Goal: Information Seeking & Learning: Learn about a topic

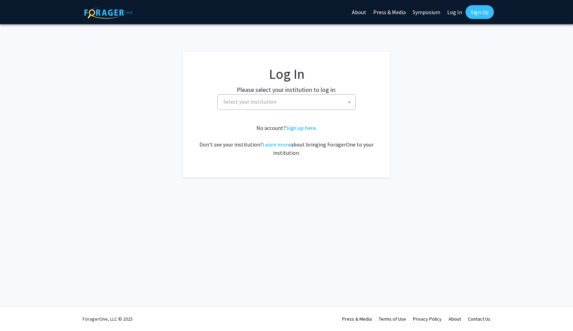
select select
click at [102, 7] on img at bounding box center [108, 13] width 48 height 12
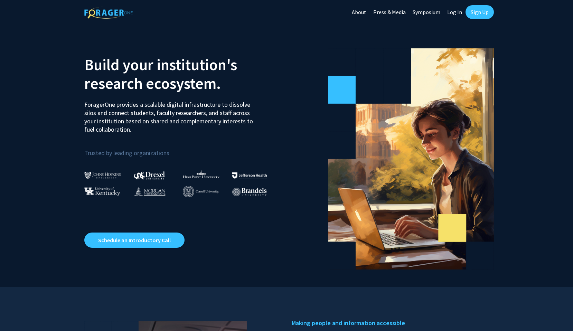
click at [367, 12] on link "About" at bounding box center [358, 12] width 21 height 24
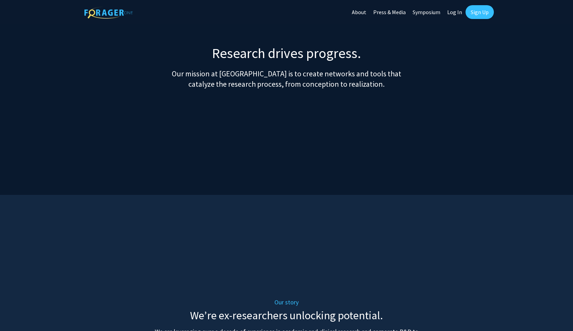
click at [423, 14] on link "Symposium" at bounding box center [426, 12] width 35 height 24
click at [474, 11] on link "Sign Up" at bounding box center [480, 12] width 28 height 14
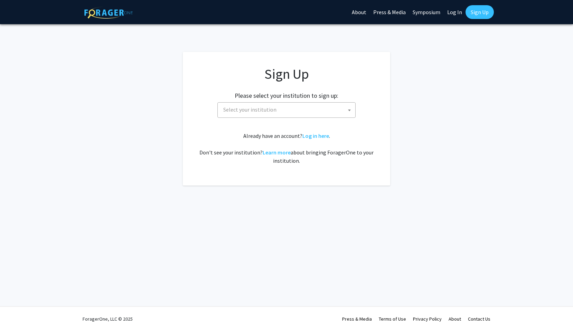
click at [297, 109] on span "Select your institution" at bounding box center [288, 110] width 135 height 14
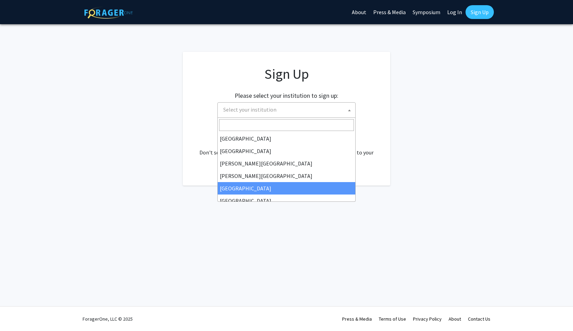
select select "6"
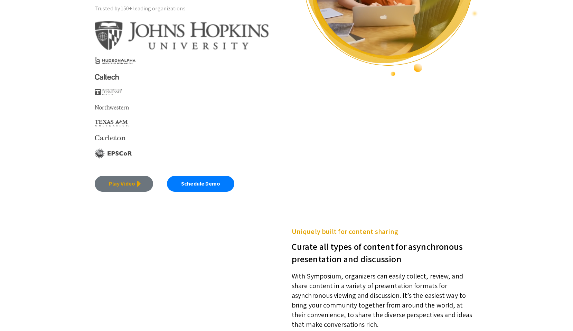
scroll to position [138, 0]
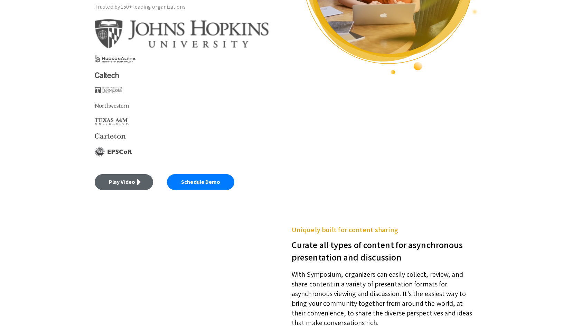
click at [136, 185] on link "Play Video" at bounding box center [124, 182] width 58 height 16
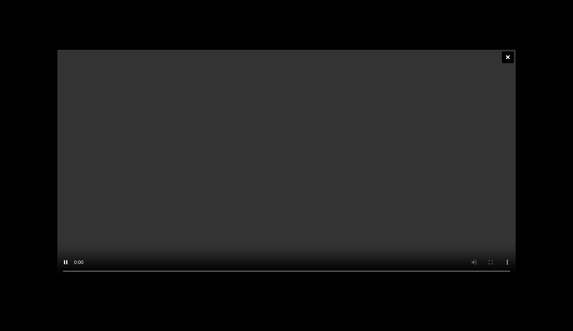
scroll to position [0, 0]
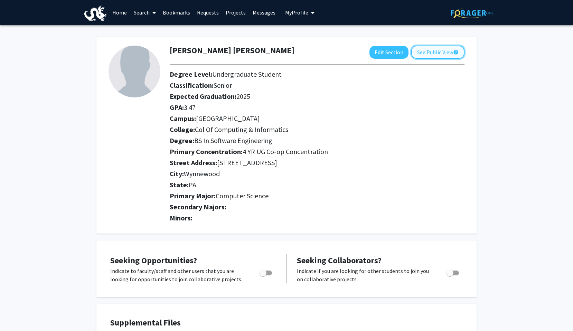
click at [436, 51] on button "See Public View help" at bounding box center [437, 52] width 53 height 13
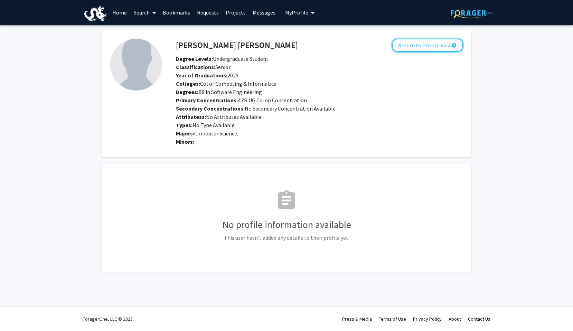
click at [436, 51] on button "Return to Private View help" at bounding box center [427, 45] width 71 height 13
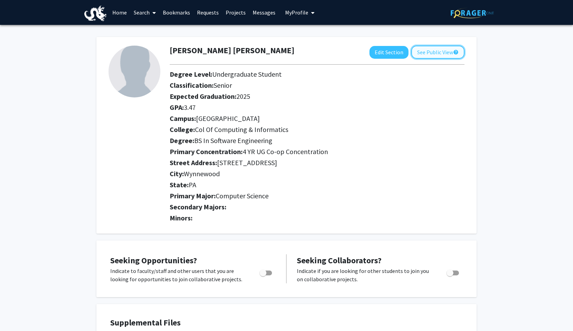
click at [424, 55] on button "See Public View help" at bounding box center [437, 52] width 53 height 13
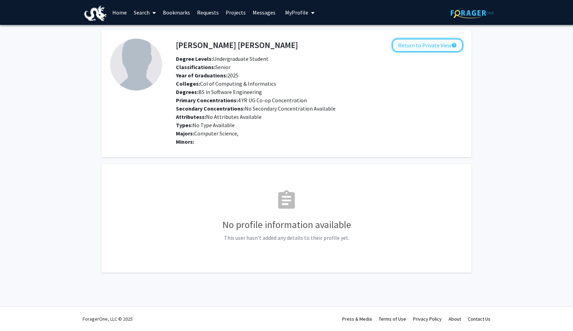
click at [426, 46] on button "Return to Private View help" at bounding box center [427, 45] width 71 height 13
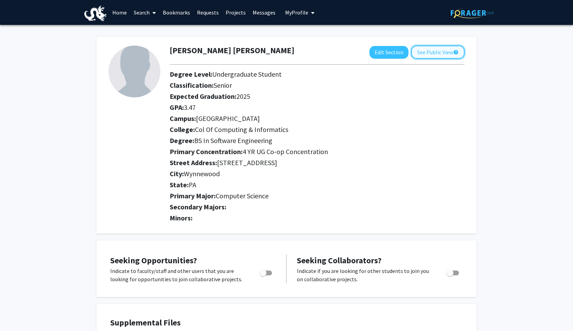
click at [446, 57] on button "See Public View help" at bounding box center [437, 52] width 53 height 13
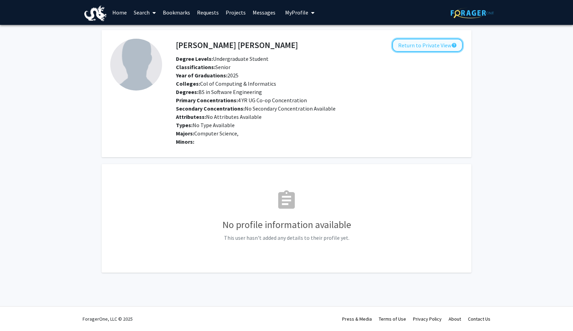
click at [440, 47] on button "Return to Private View help" at bounding box center [427, 45] width 71 height 13
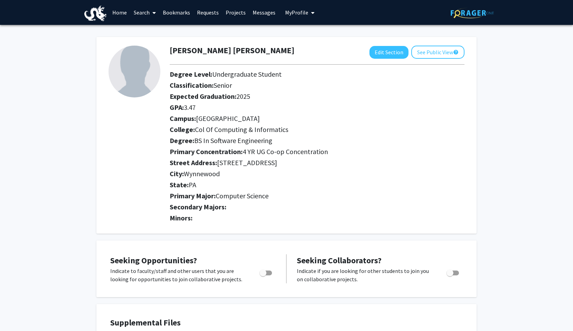
click at [116, 15] on link "Home" at bounding box center [119, 12] width 21 height 24
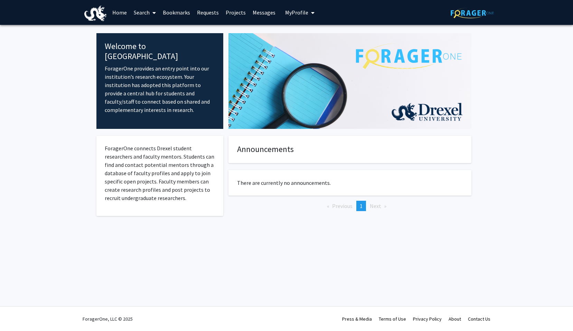
click at [39, 133] on fg-internal-home-page "Welcome to ForagerOne ForagerOne provides an entry point into our institution’s…" at bounding box center [286, 133] width 573 height 216
click at [145, 16] on link "Search" at bounding box center [144, 12] width 29 height 24
click at [158, 30] on span "Faculty/Staff" at bounding box center [155, 32] width 51 height 14
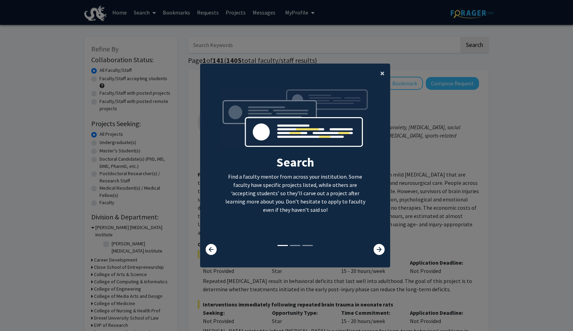
click at [382, 72] on span "×" at bounding box center [382, 73] width 4 height 11
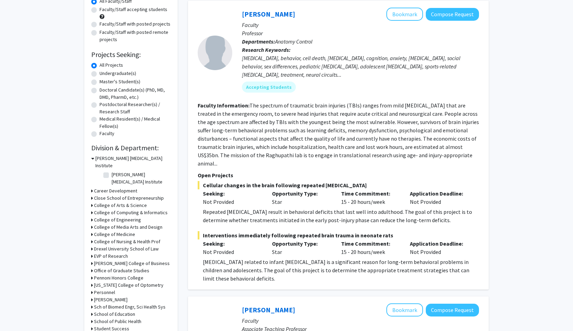
scroll to position [68, 0]
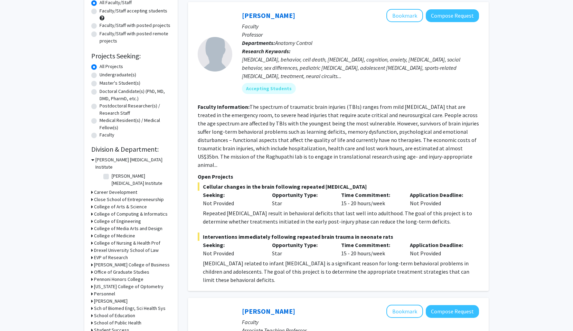
click at [123, 203] on h3 "College of Arts & Science" at bounding box center [120, 206] width 53 height 7
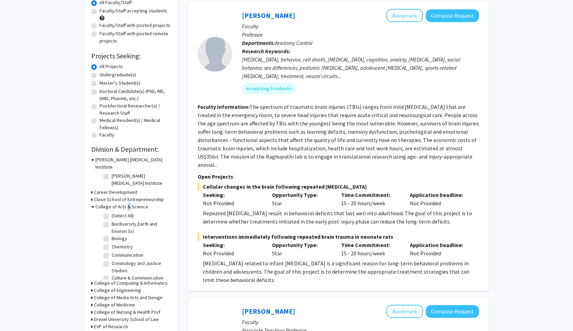
click at [123, 203] on h3 "College of Arts & Science" at bounding box center [121, 206] width 53 height 7
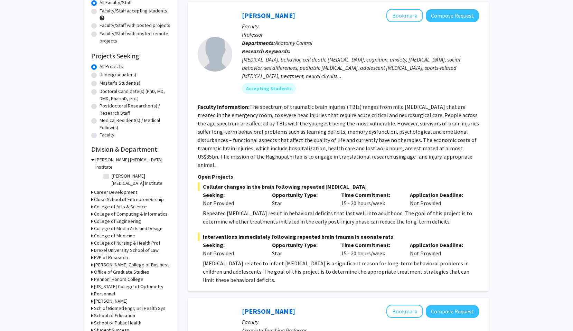
click at [124, 211] on h3 "College of Computing & Informatics" at bounding box center [131, 214] width 74 height 7
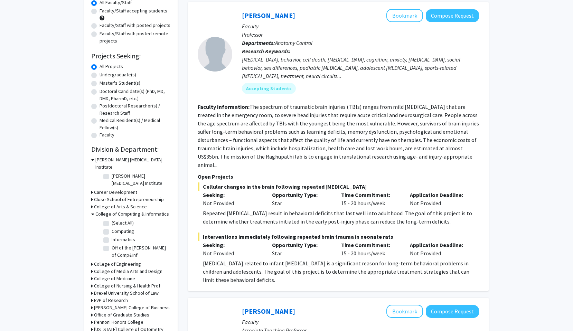
click at [121, 220] on label "(Select All)" at bounding box center [123, 223] width 22 height 7
click at [116, 220] on input "(Select All)" at bounding box center [114, 222] width 4 height 4
checkbox input "true"
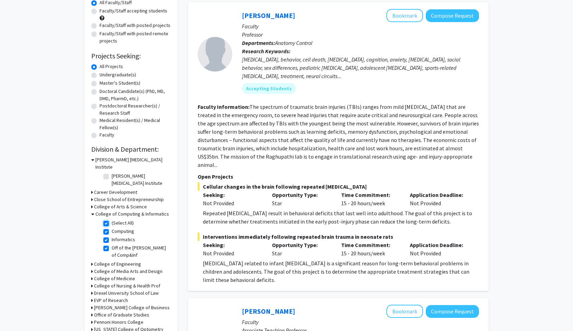
checkbox input "true"
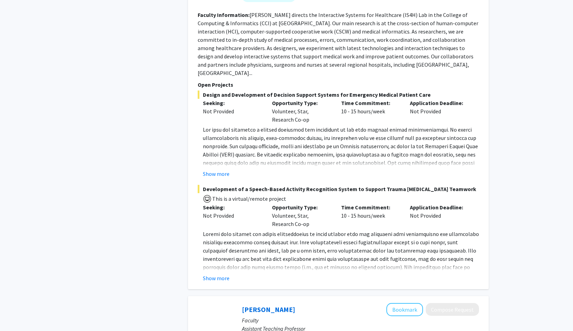
scroll to position [424, 0]
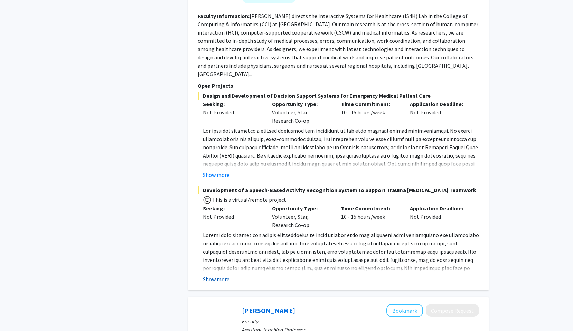
click at [218, 275] on button "Show more" at bounding box center [216, 279] width 27 height 8
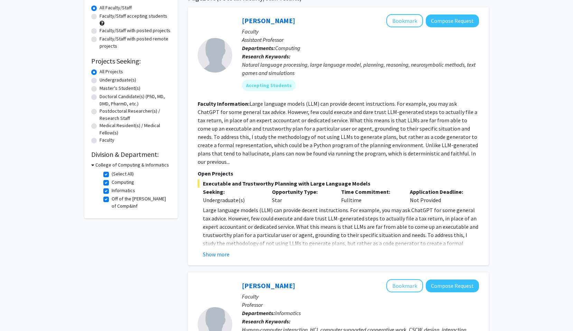
scroll to position [0, 0]
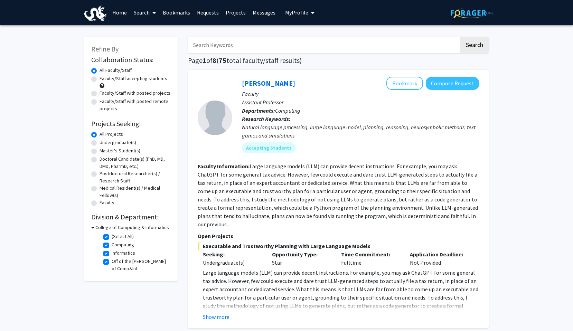
click at [237, 13] on link "Projects" at bounding box center [235, 12] width 27 height 24
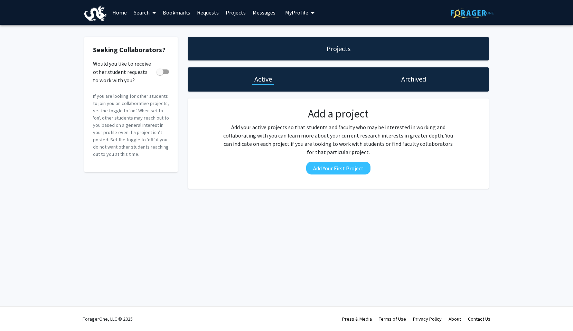
click at [291, 13] on span "My Profile" at bounding box center [296, 12] width 23 height 7
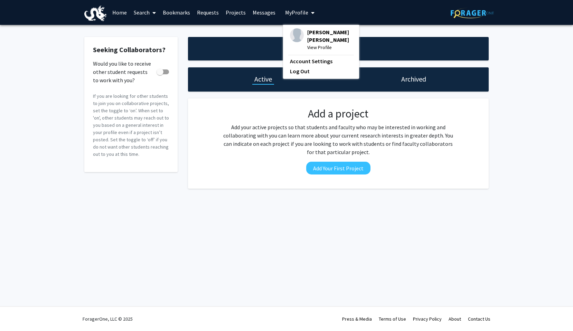
click at [142, 12] on link "Search" at bounding box center [144, 12] width 29 height 24
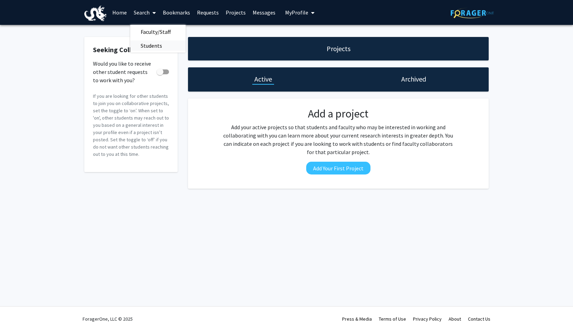
click at [160, 47] on span "Students" at bounding box center [151, 46] width 42 height 14
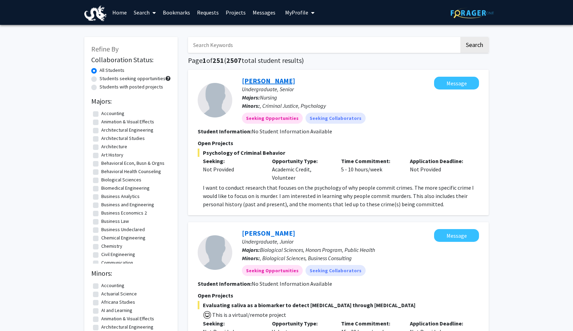
click at [259, 83] on link "Lexi Abrams" at bounding box center [268, 80] width 53 height 9
